Goal: Communication & Community: Answer question/provide support

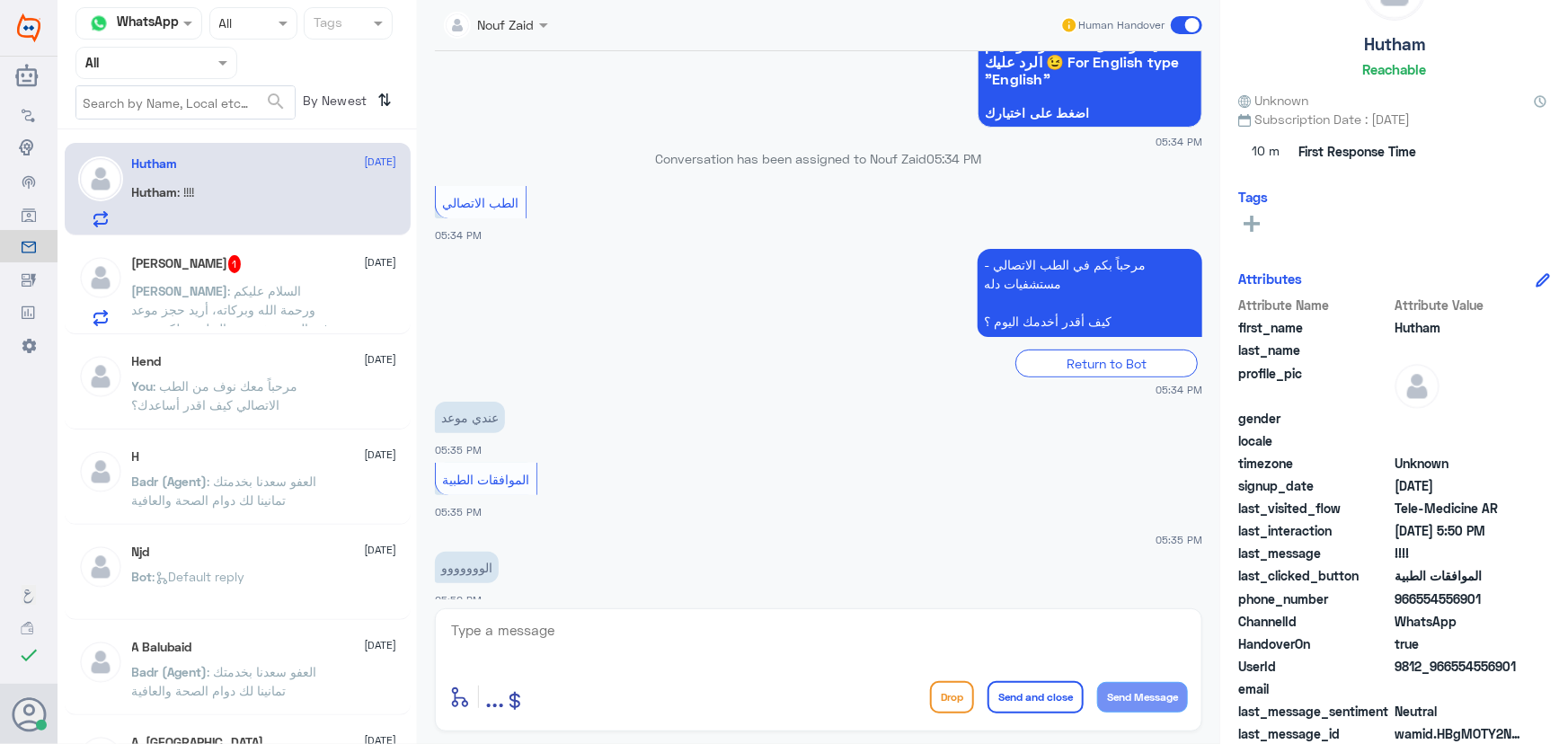
scroll to position [289, 0]
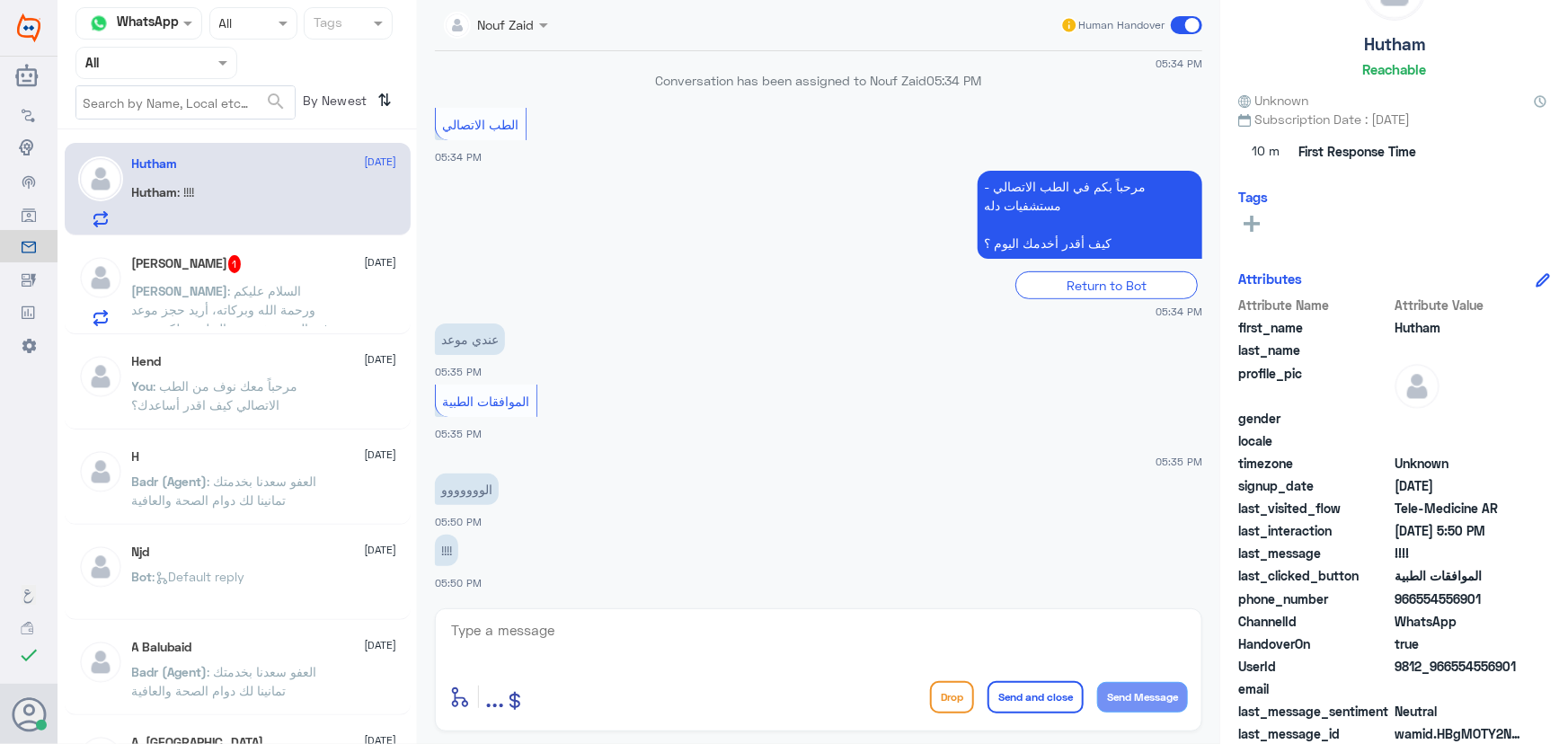
click at [634, 622] on textarea at bounding box center [818, 640] width 739 height 44
paste textarea "مرحباً معك نوف من الطب الاتصالي"
type textarea "مرحباً معك نوف من الطب الاتصالي"
click at [1139, 695] on button "Send Message" at bounding box center [1142, 697] width 91 height 30
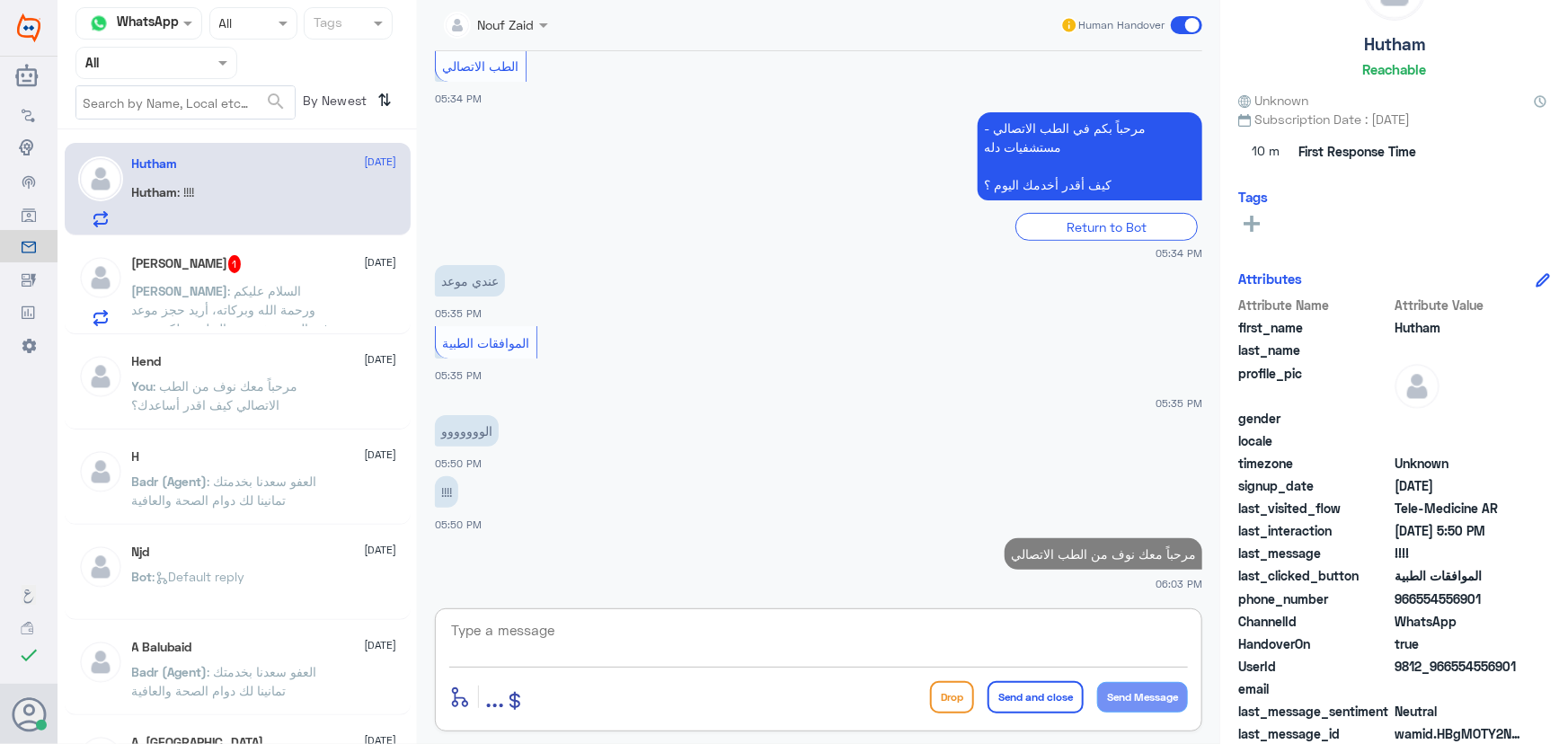
click at [872, 646] on textarea at bounding box center [818, 640] width 739 height 44
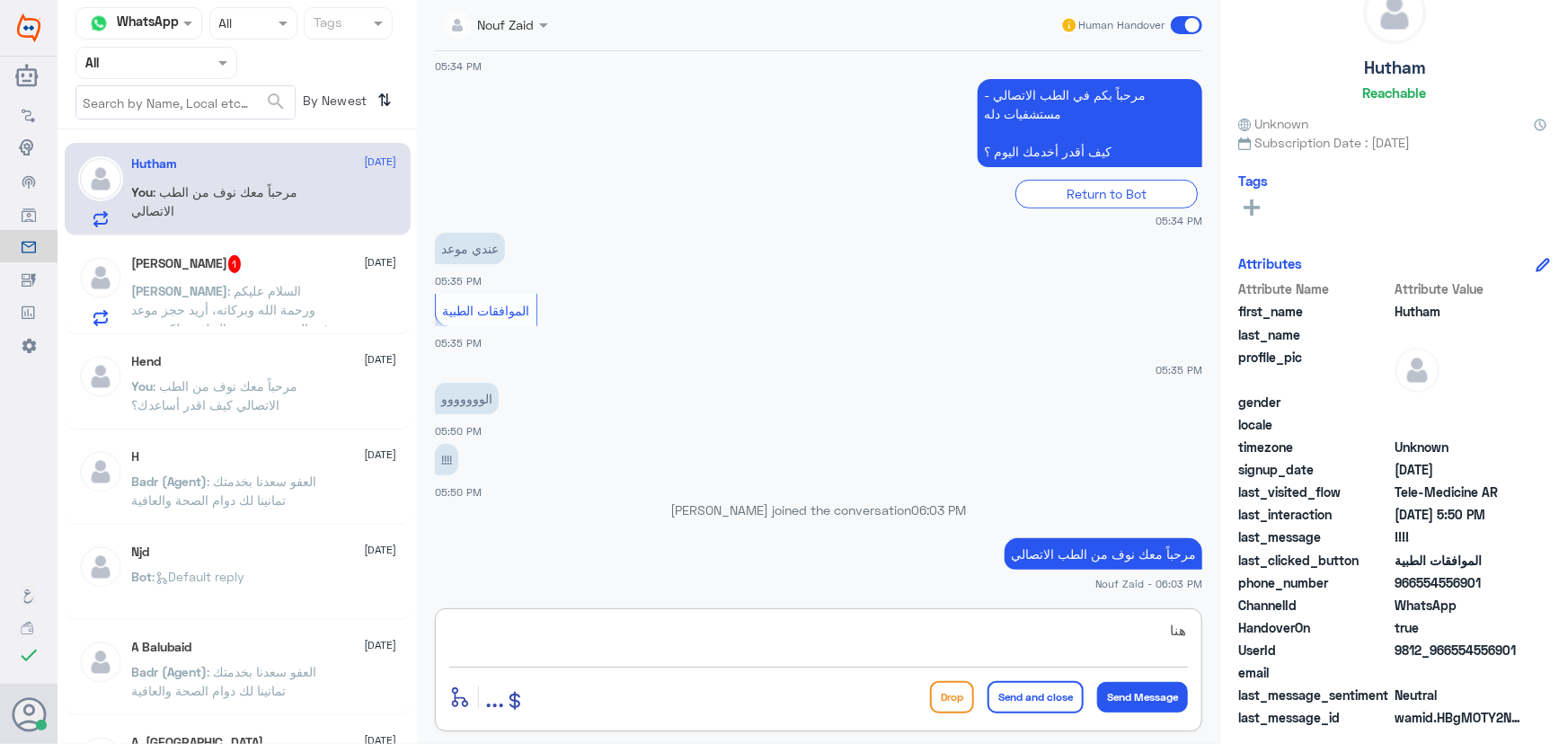
scroll to position [56, 0]
type textarea "هنا الطب الاتصالي لكل مايخص الاستشارة الفورية من خلال التطبيق، يمكنك الاستفسار …"
drag, startPoint x: 647, startPoint y: 620, endPoint x: 1240, endPoint y: 624, distance: 593.0
click at [1240, 624] on div "Channel WhatsApp Status × All Tags Agent Filter All search By Newest ⇅ Hutham […" at bounding box center [813, 375] width 1511 height 750
drag, startPoint x: 1449, startPoint y: 649, endPoint x: 1547, endPoint y: 654, distance: 98.1
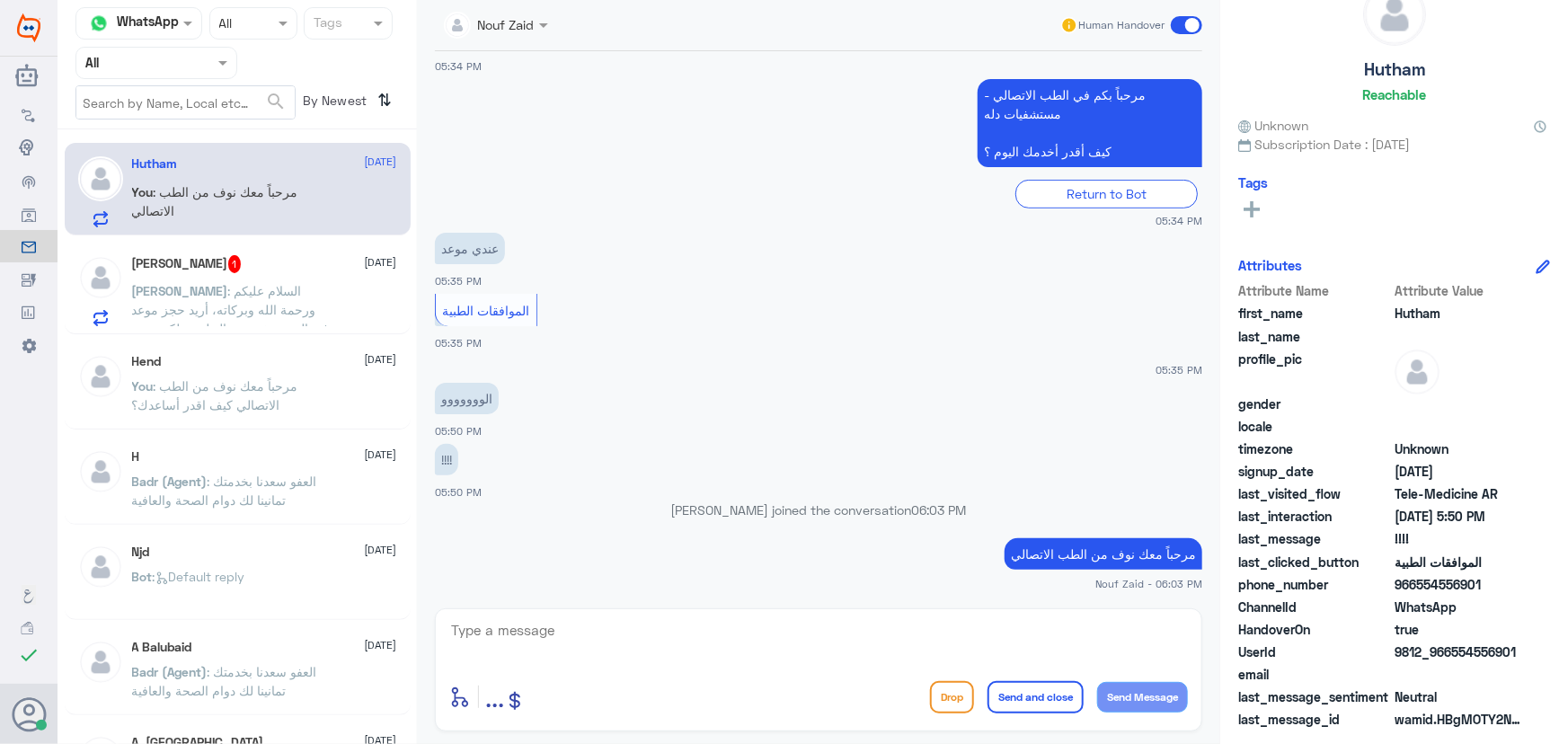
click at [1555, 653] on div "Hutham Reachable Unknown Subscription Date : [DATE] Tags Attributes Attribute N…" at bounding box center [1394, 375] width 348 height 750
copy span "554556901"
drag, startPoint x: 854, startPoint y: 646, endPoint x: 844, endPoint y: 615, distance: 32.6
click at [853, 643] on textarea at bounding box center [818, 640] width 739 height 44
type textarea "تم تحديث التأمين الخاص بكم يمكنك الدخول للموعد"
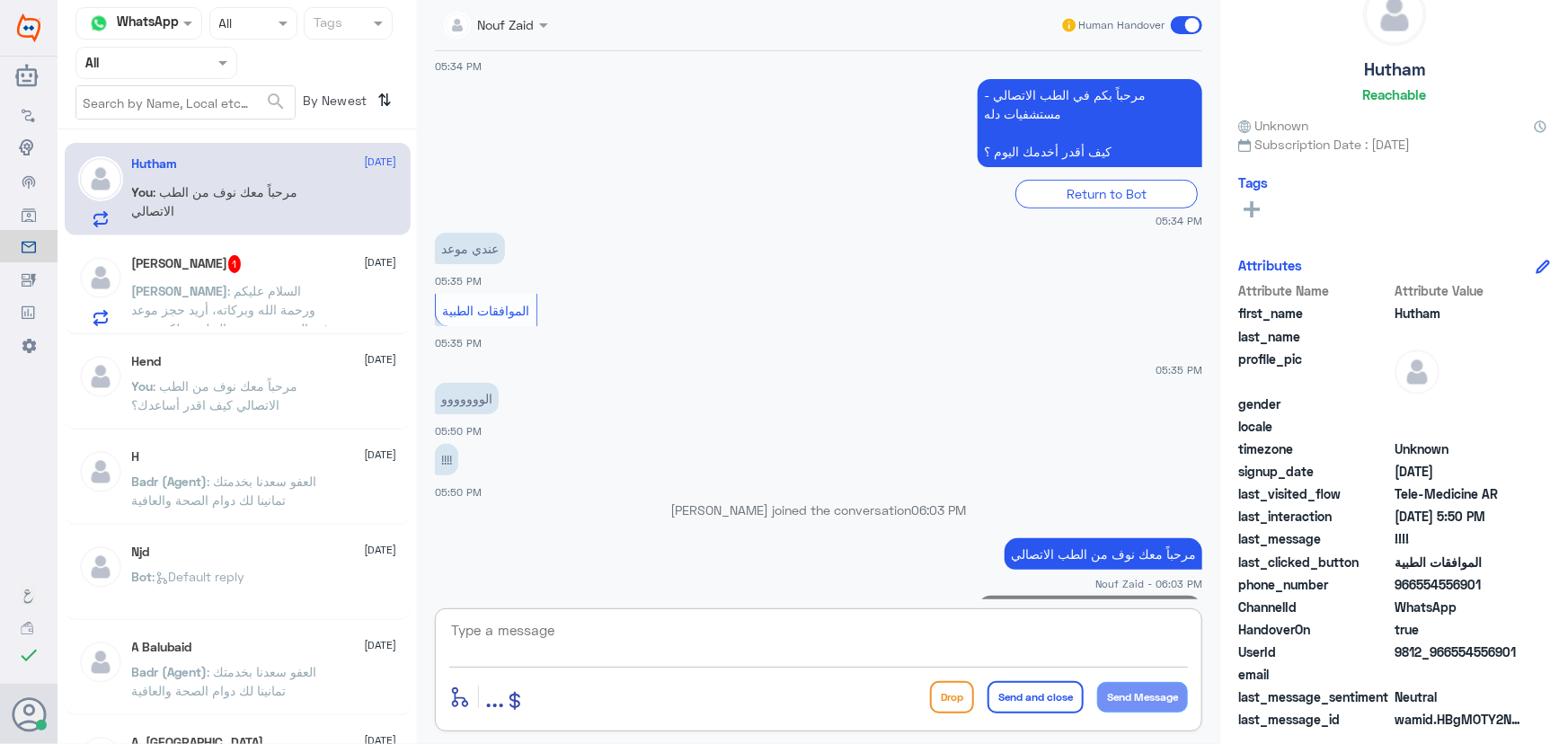
scroll to position [424, 0]
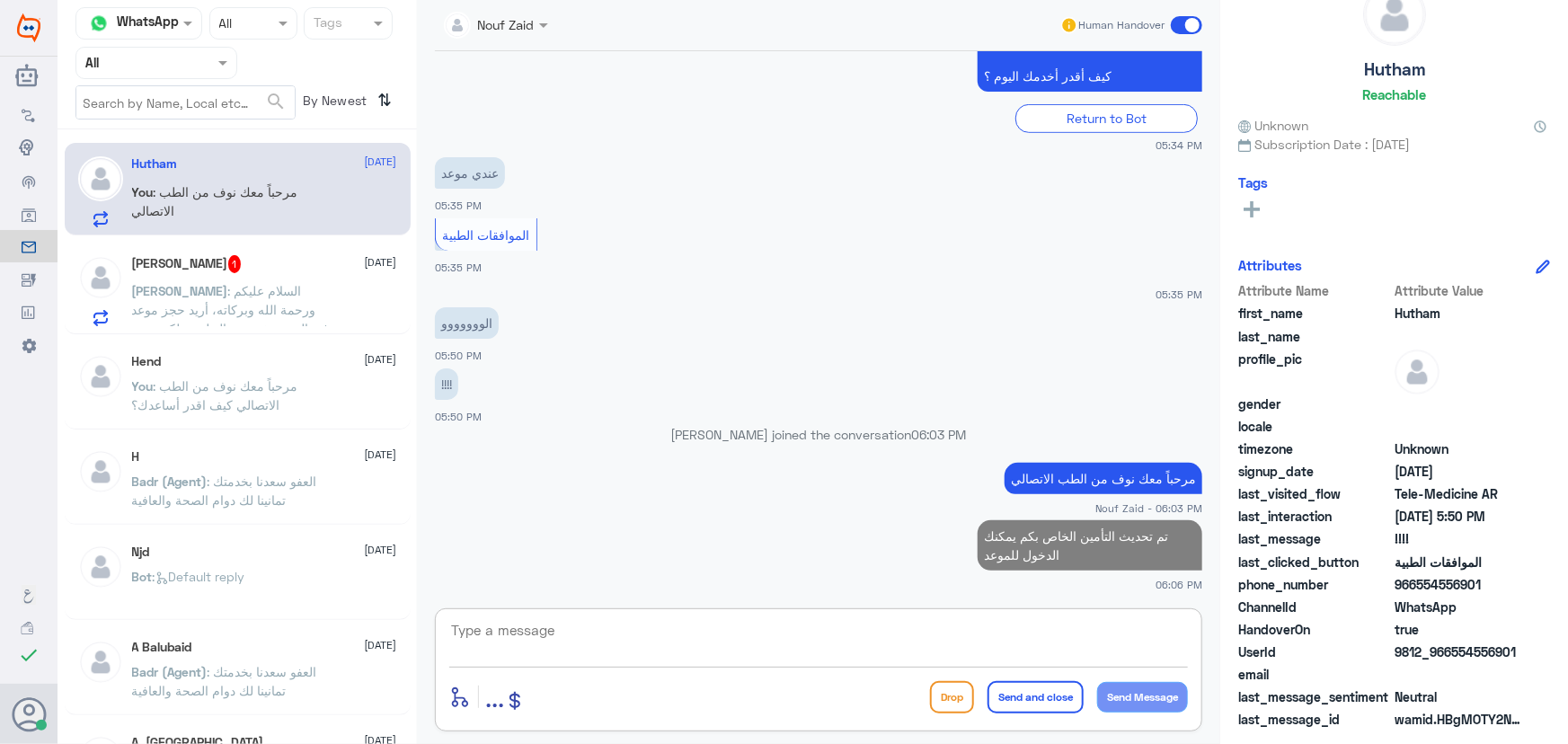
click at [316, 311] on span ": السلام عليكم ورحمة الله وبركاته، أريد حجز موعد في المستشفى عبر التطبيق، لكن ي…" at bounding box center [230, 385] width 198 height 204
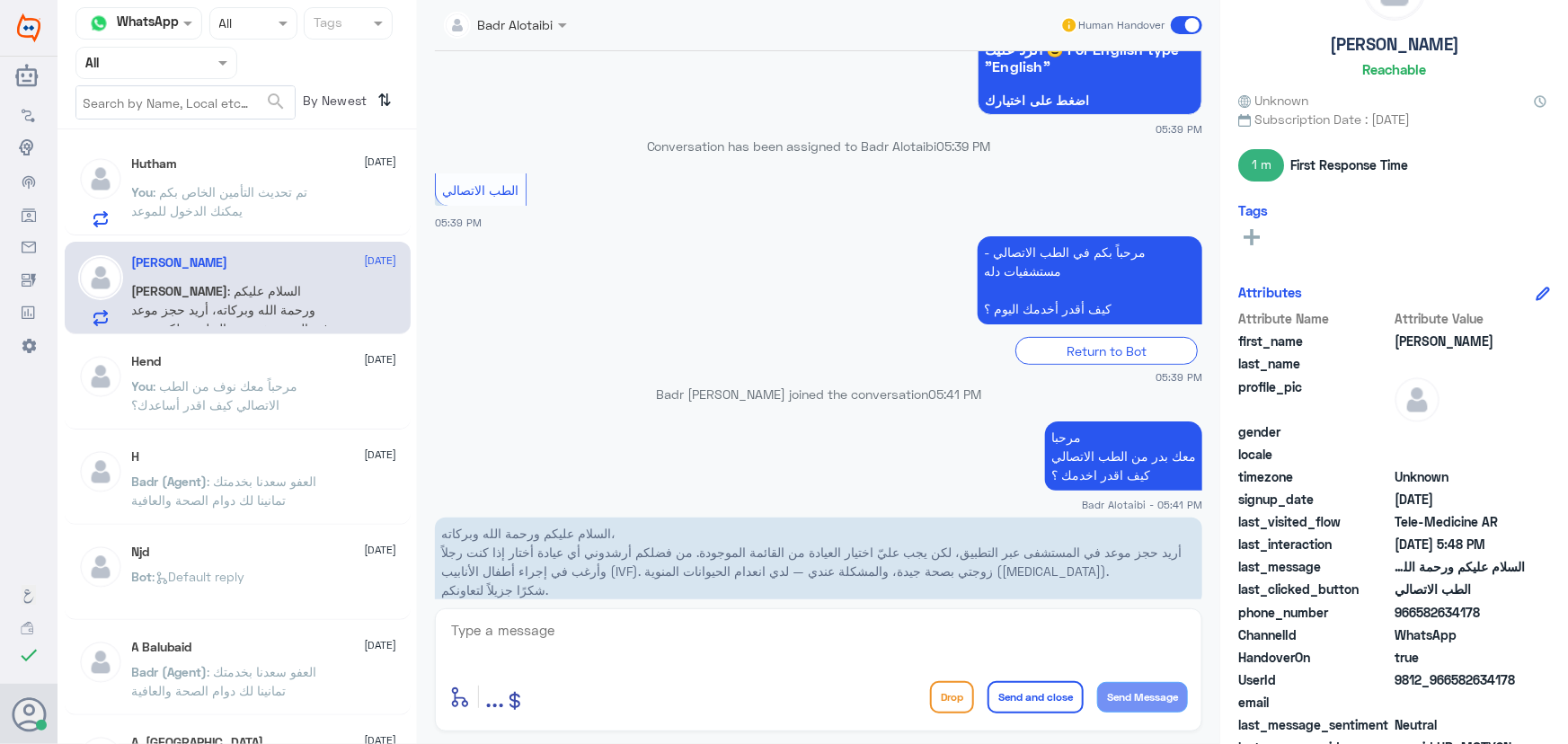
scroll to position [264, 0]
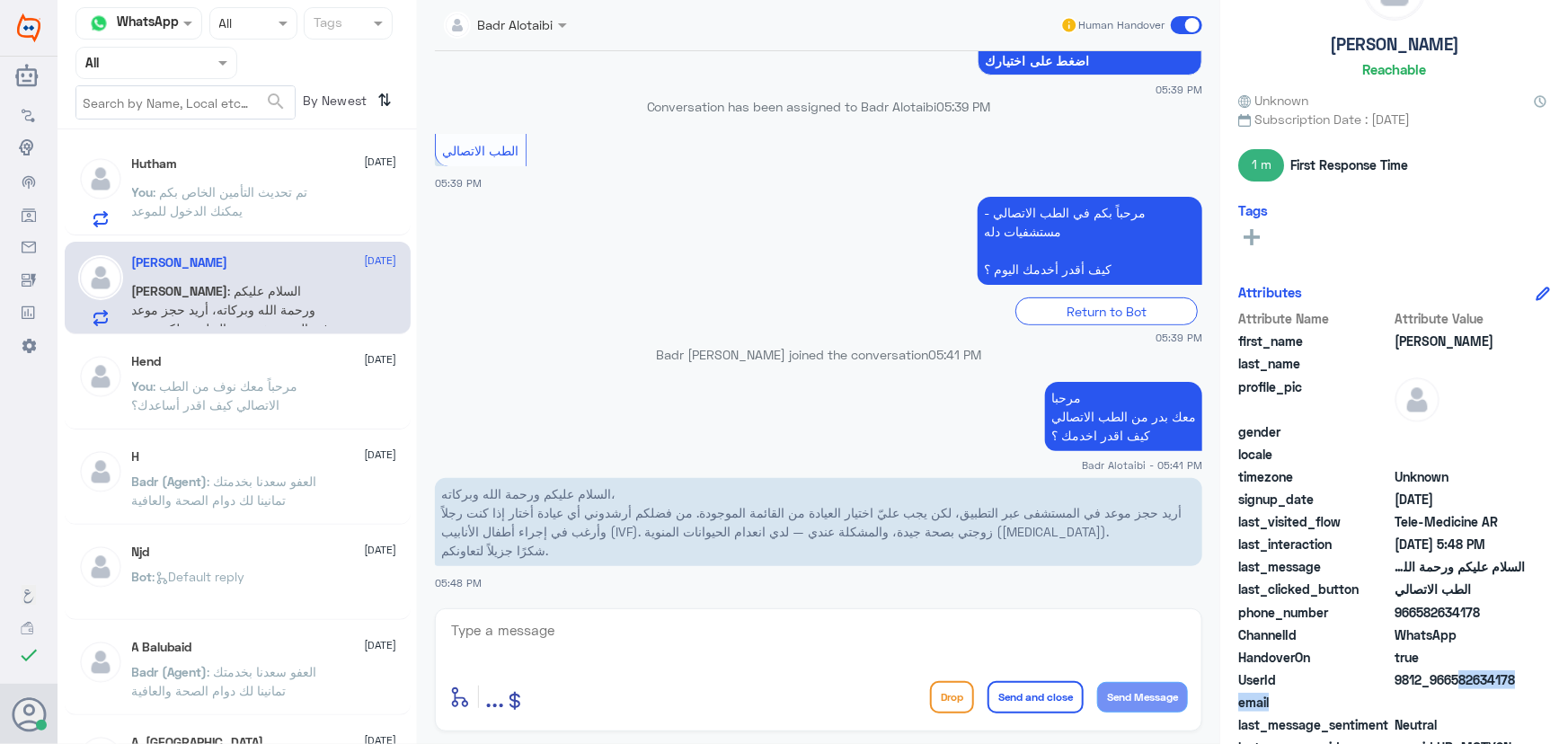
drag, startPoint x: 1454, startPoint y: 679, endPoint x: 1568, endPoint y: 694, distance: 115.0
click at [1568, 694] on div "[PERSON_NAME] Unknown Subscription Date : [DATE] 1 m First Response Time Tags A…" at bounding box center [1394, 375] width 348 height 750
click at [1460, 689] on div "UserId 9812_966582634178" at bounding box center [1394, 682] width 311 height 22
drag, startPoint x: 1454, startPoint y: 679, endPoint x: 1554, endPoint y: 683, distance: 100.1
click at [1553, 683] on div "[PERSON_NAME] Unknown Subscription Date : [DATE] 1 m First Response Time Tags A…" at bounding box center [1394, 375] width 348 height 750
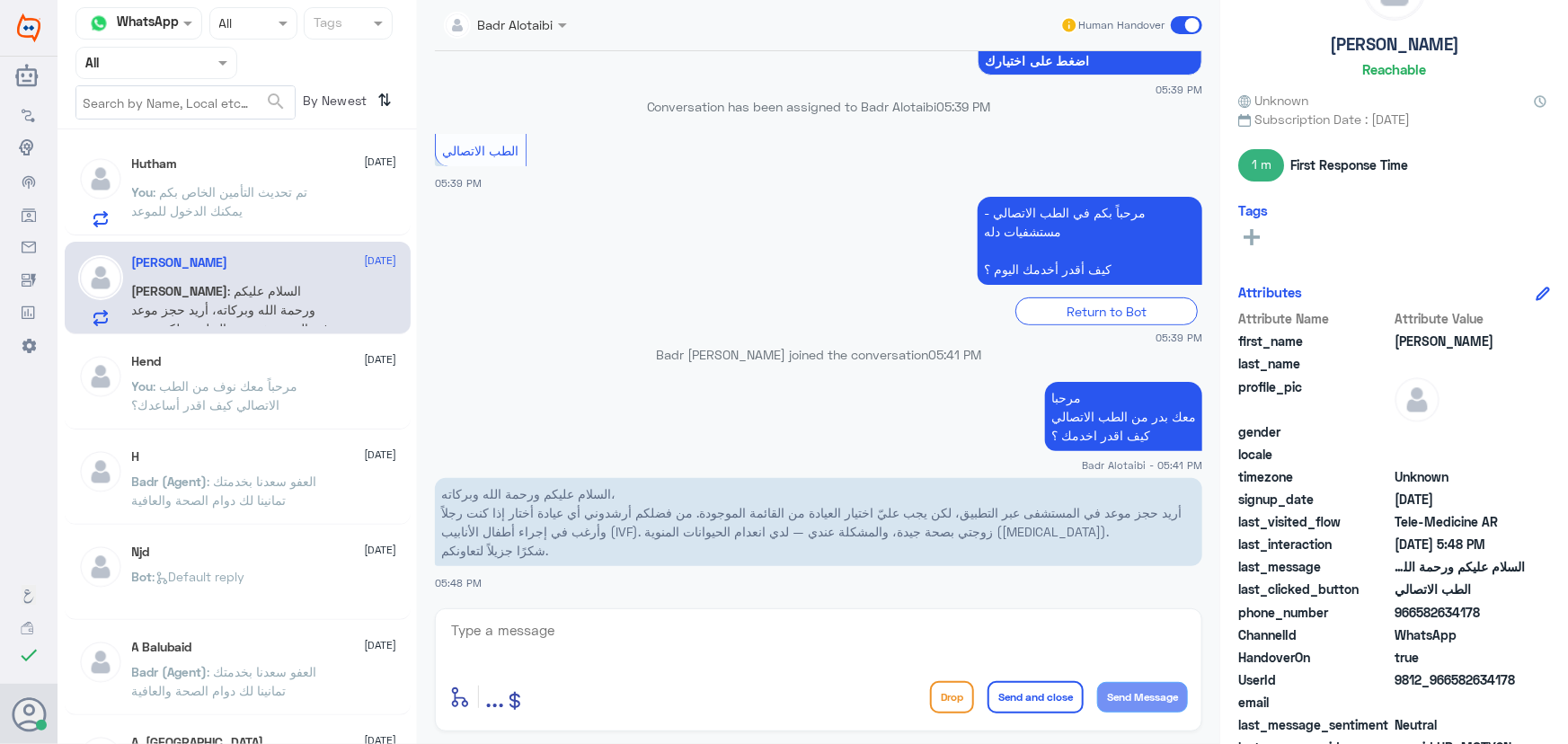
copy span "582634178"
click at [685, 660] on textarea at bounding box center [818, 640] width 739 height 44
paste textarea "مرحباً معك نوف من الطب الاتصالي"
type textarea "مرحباً معك نوف من الطب الاتصالي"
click at [1156, 690] on button "Send Message" at bounding box center [1142, 697] width 91 height 30
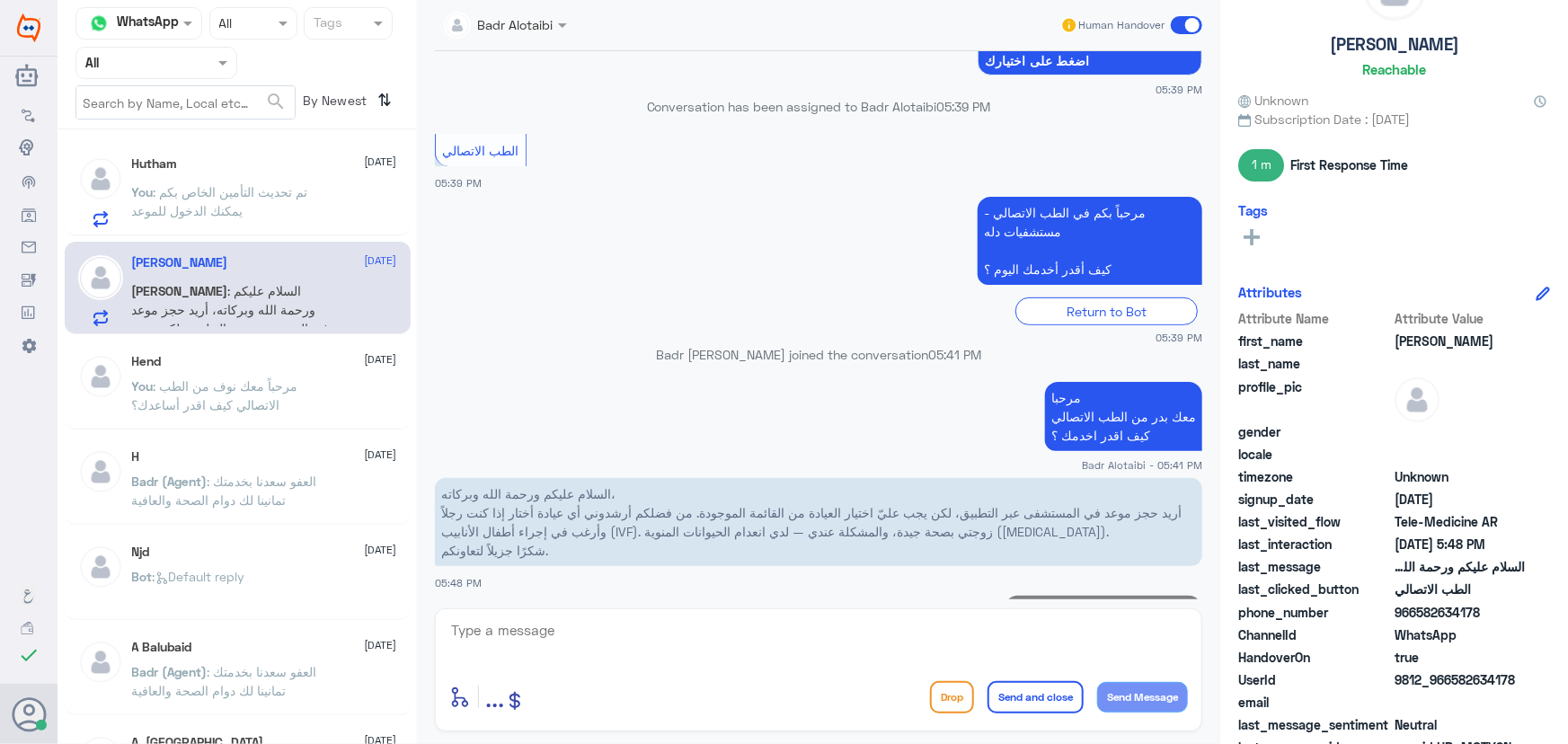
scroll to position [321, 0]
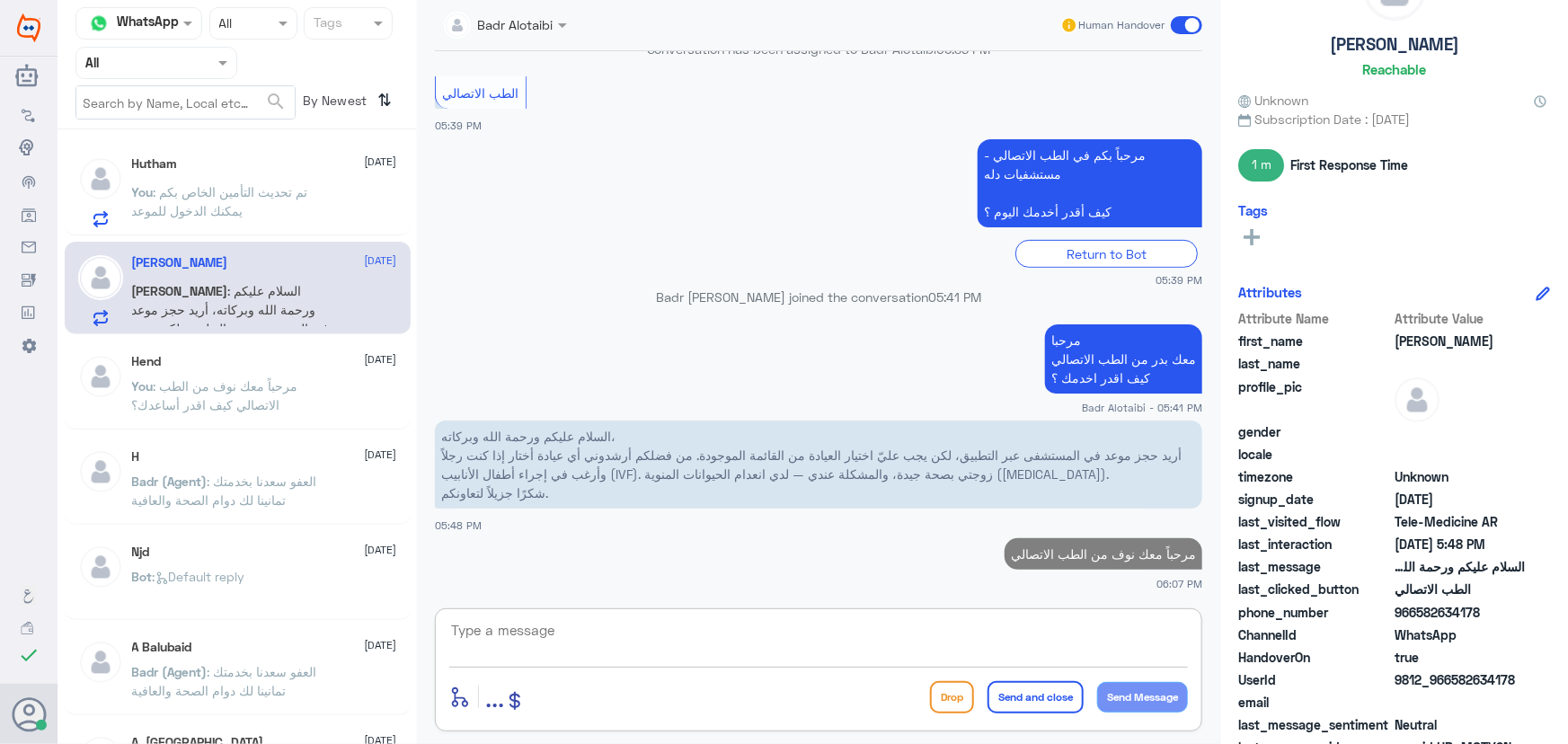
click at [1014, 634] on textarea at bounding box center [818, 640] width 739 height 44
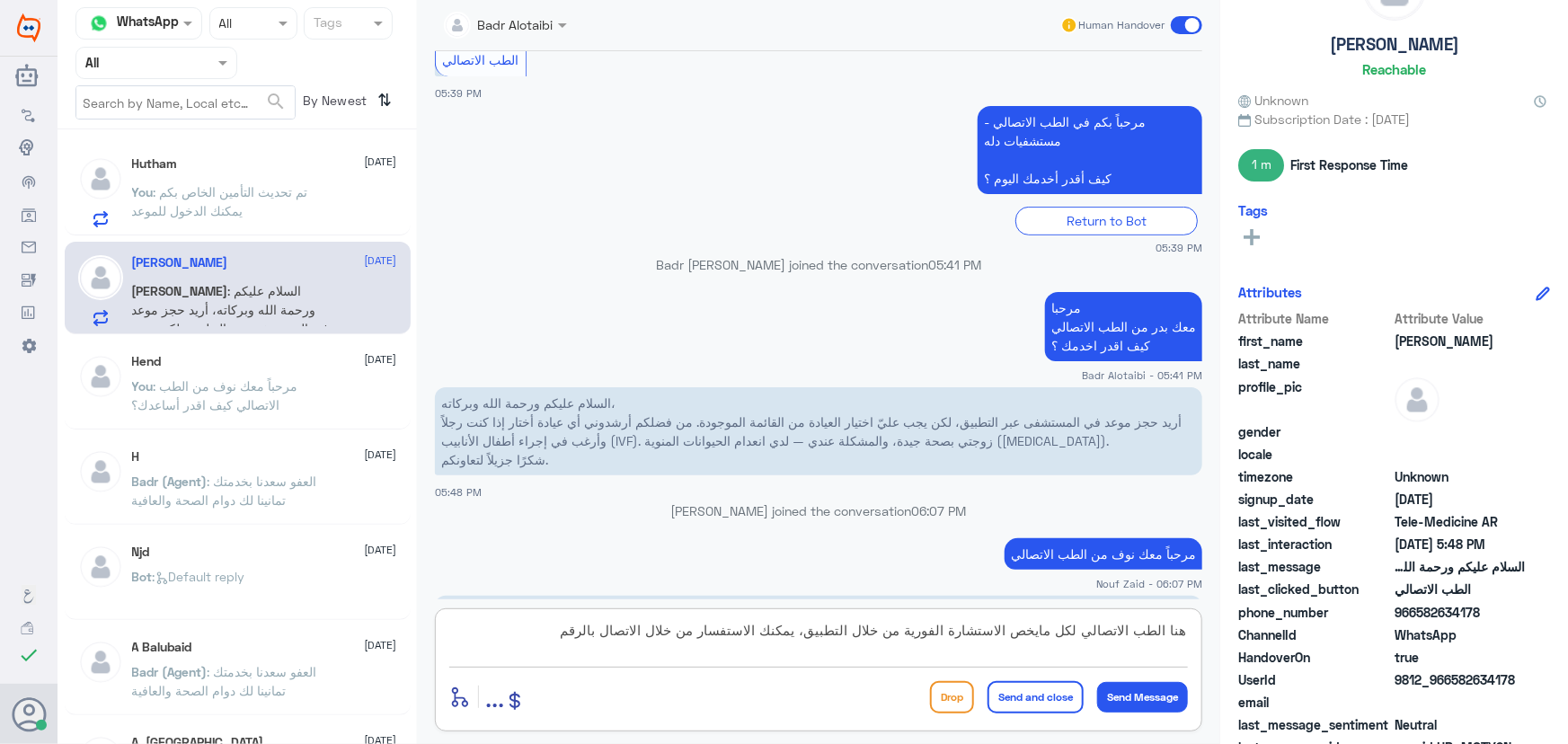
scroll to position [439, 0]
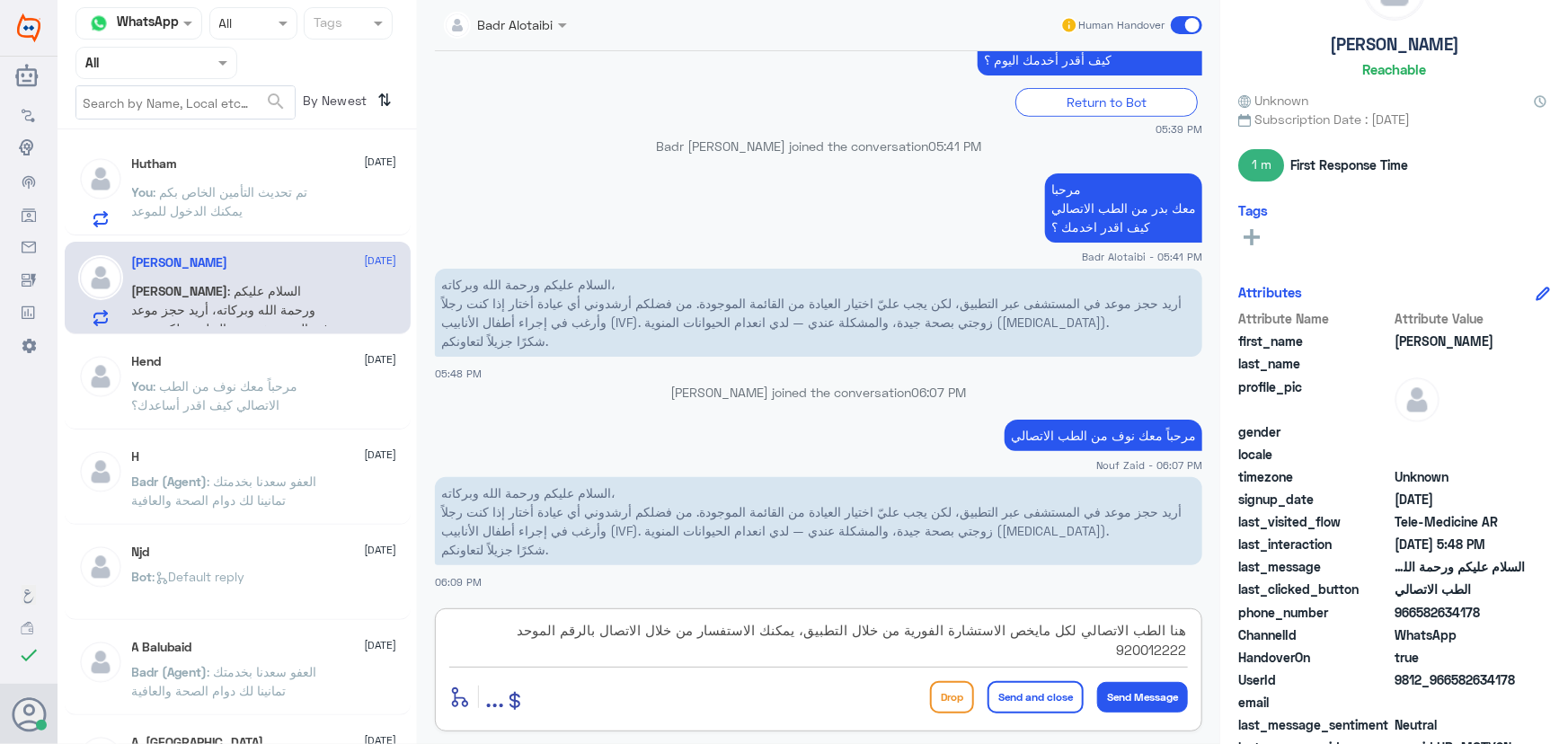
type textarea "هنا الطب الاتصالي لكل مايخص الاستشارة الفورية من خلال التطبيق، يمكنك الاستفسار …"
click at [1040, 709] on button "Send and close" at bounding box center [1036, 697] width 97 height 32
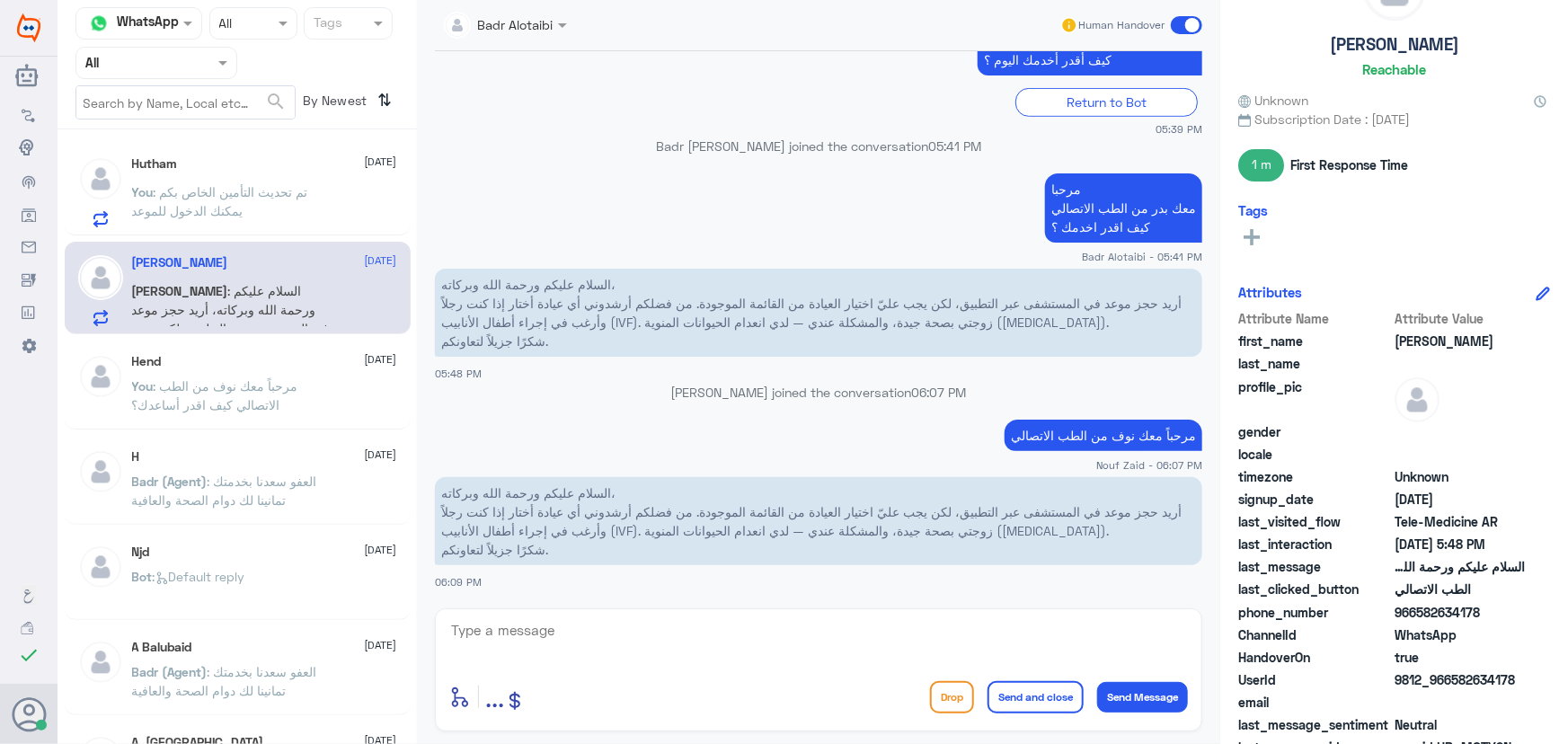
scroll to position [554, 0]
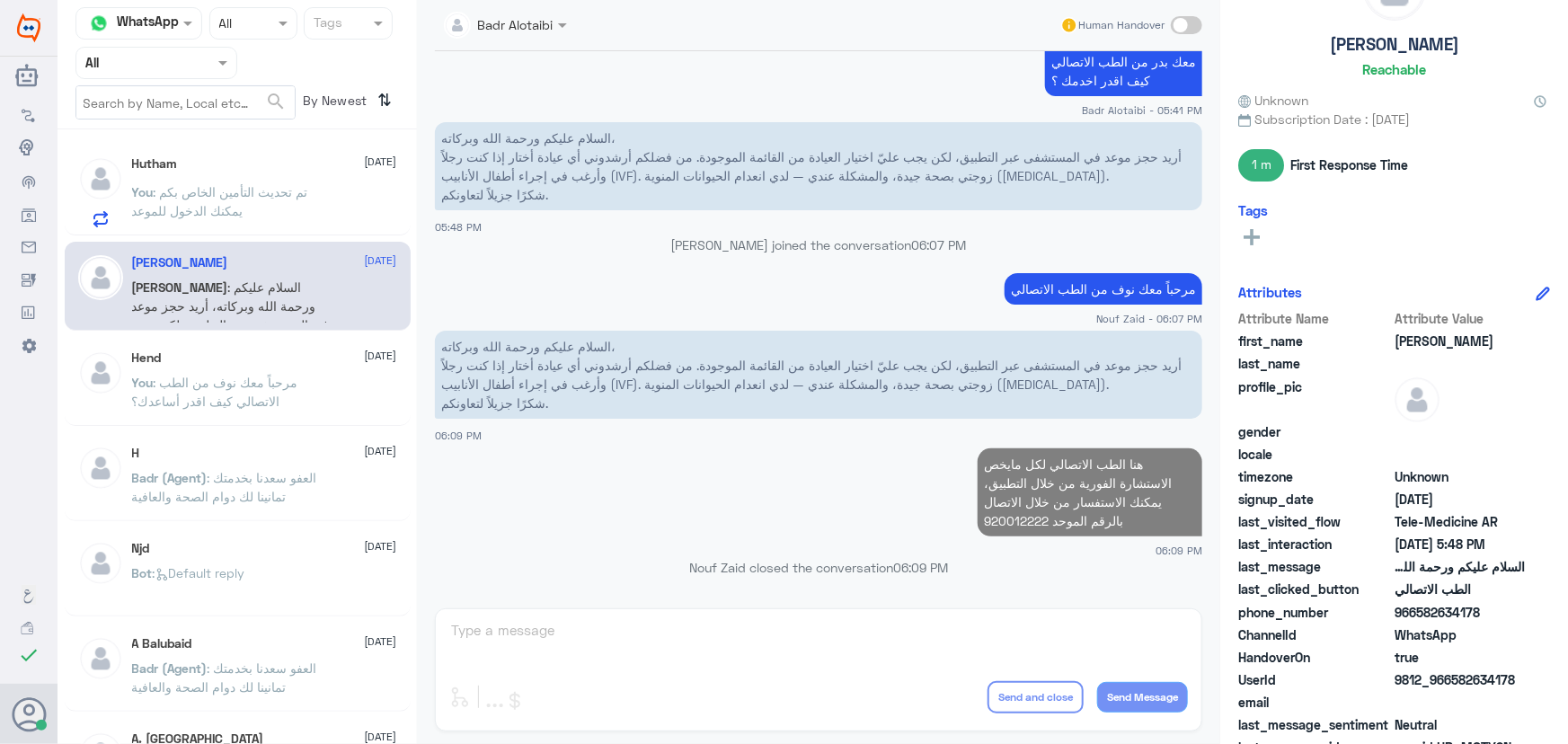
click at [275, 189] on span ": تم تحديث التأمين الخاص بكم يمكنك الدخول للموعد" at bounding box center [220, 201] width 176 height 34
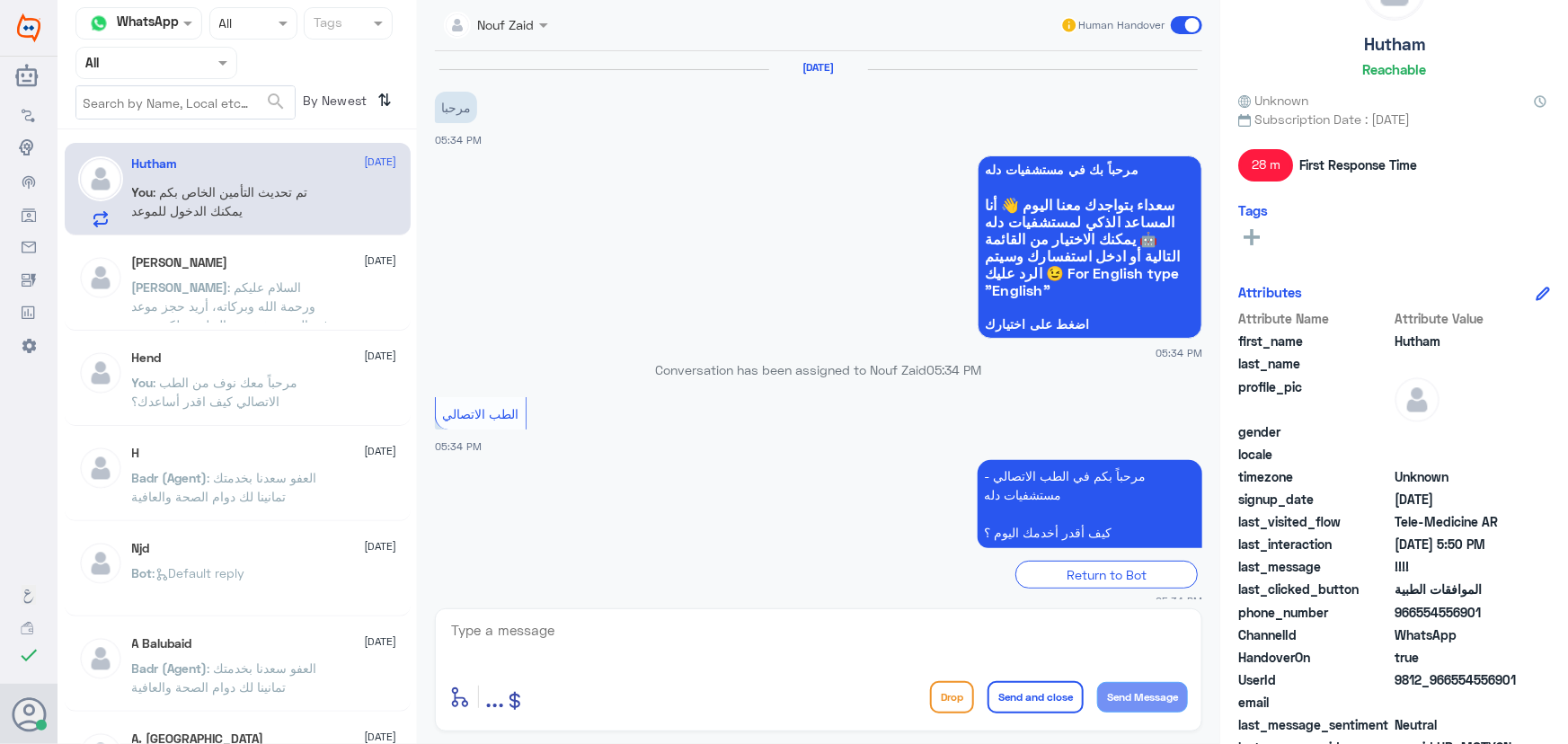
scroll to position [457, 0]
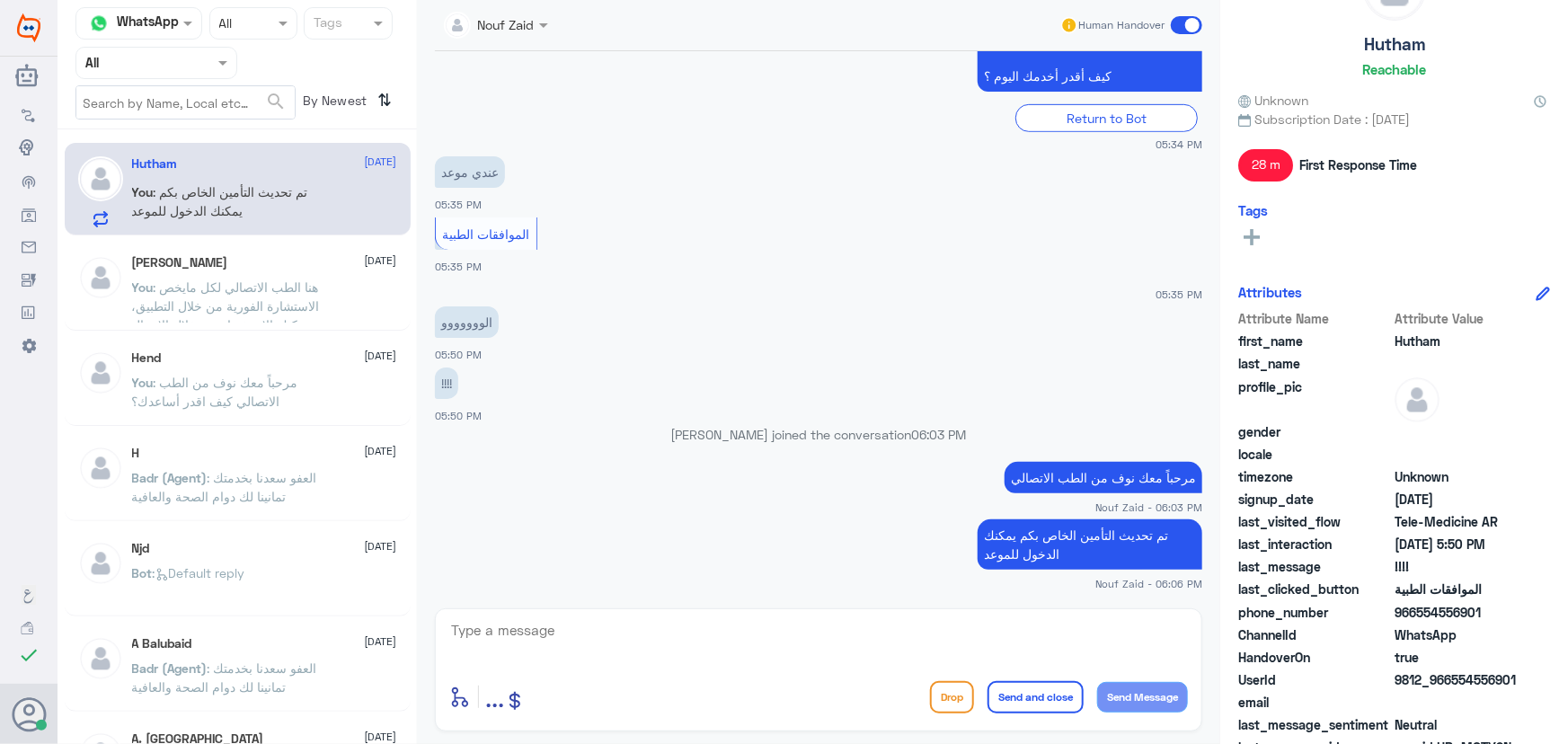
click at [1182, 21] on span at bounding box center [1187, 25] width 31 height 18
click at [0, 0] on input "checkbox" at bounding box center [0, 0] width 0 height 0
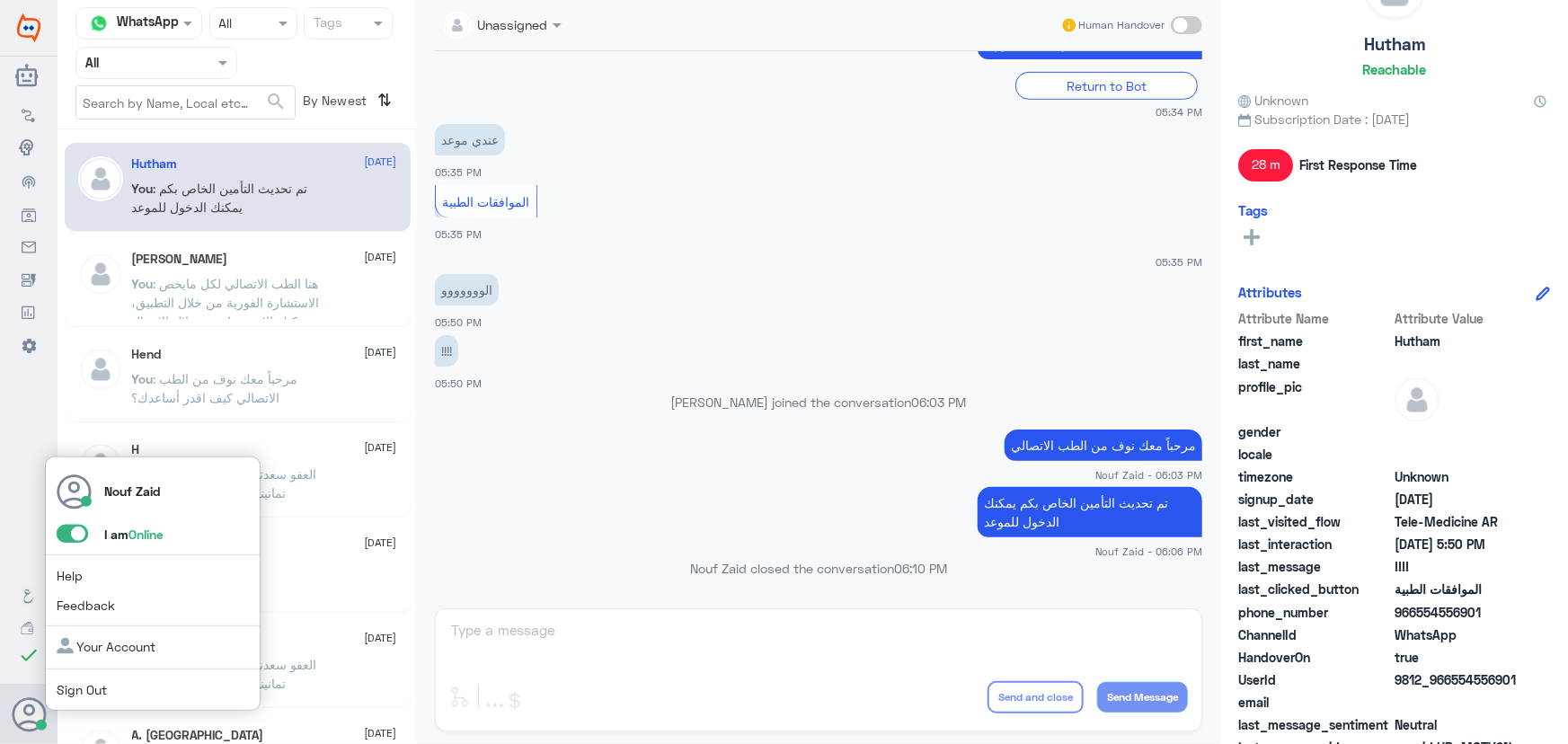
click at [62, 530] on span at bounding box center [72, 534] width 31 height 18
click at [0, 0] on input "checkbox" at bounding box center [0, 0] width 0 height 0
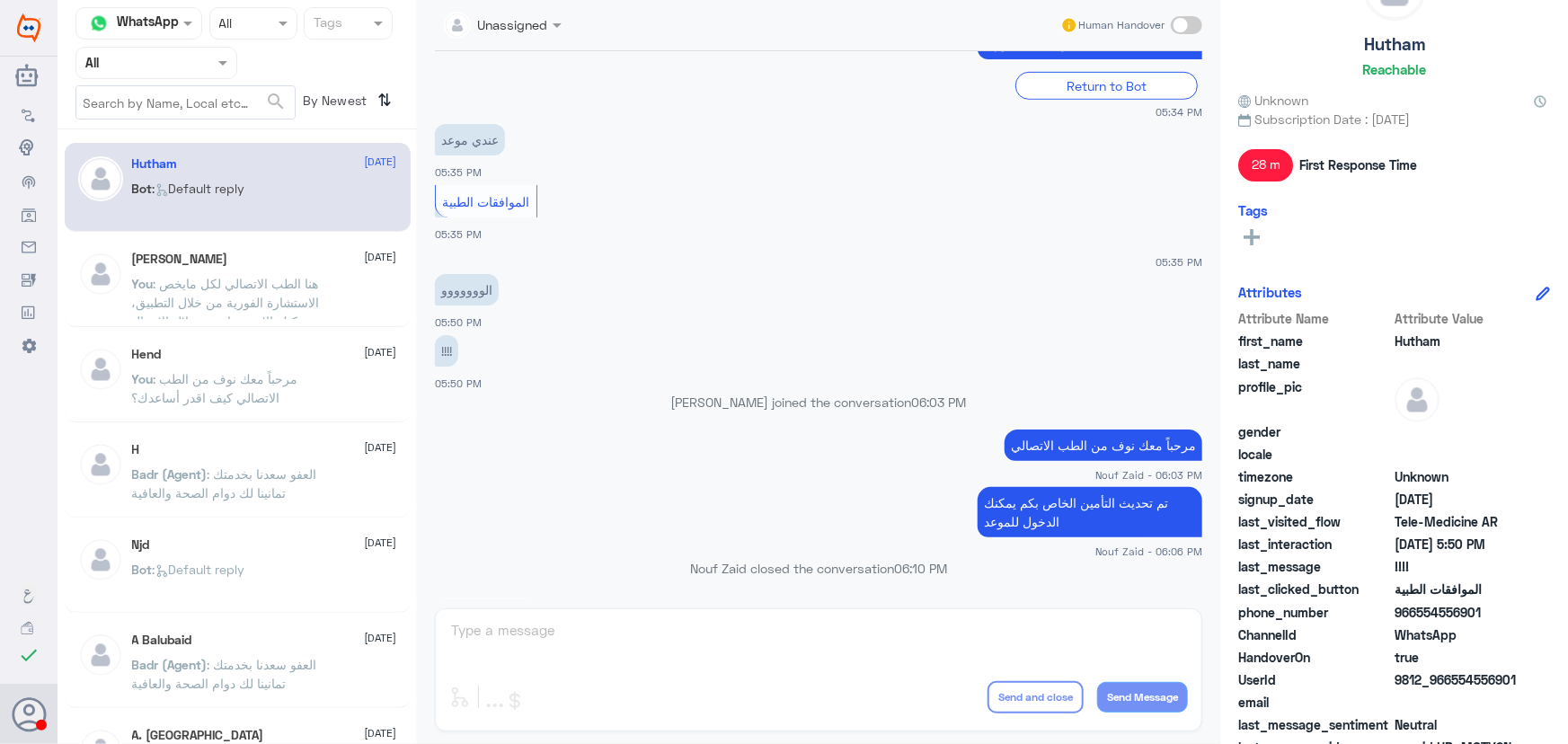
scroll to position [1221, 0]
